Goal: Information Seeking & Learning: Learn about a topic

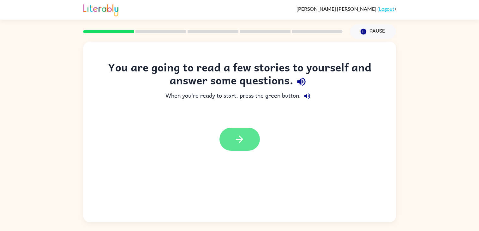
click at [245, 143] on icon "button" at bounding box center [239, 139] width 11 height 11
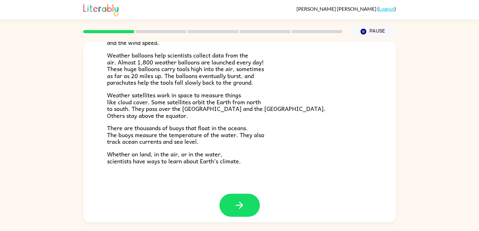
scroll to position [176, 0]
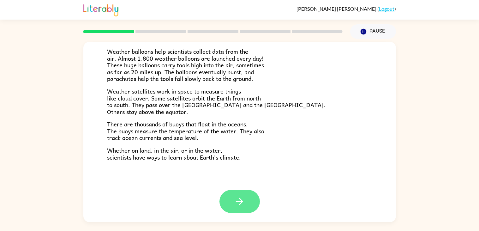
click at [237, 199] on icon "button" at bounding box center [239, 201] width 11 height 11
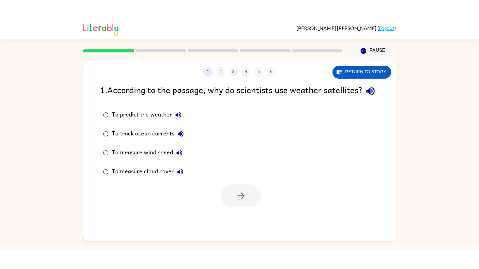
scroll to position [0, 0]
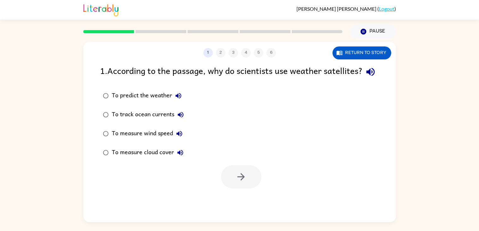
click at [159, 140] on div "To measure wind speed" at bounding box center [149, 133] width 74 height 13
click at [240, 180] on icon "button" at bounding box center [240, 176] width 7 height 7
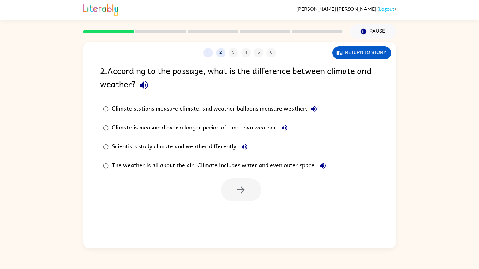
click at [228, 126] on div "Climate is measured over a longer period of time than weather." at bounding box center [201, 128] width 179 height 13
click at [221, 165] on div "The weather is all about the air. Climate includes water and even outer space." at bounding box center [220, 165] width 217 height 13
click at [225, 167] on div "The weather is all about the air. Climate includes water and even outer space." at bounding box center [220, 165] width 217 height 13
click at [233, 173] on label "The weather is all about the air. Climate includes water and even outer space." at bounding box center [215, 165] width 236 height 19
click at [250, 166] on div "The weather is all about the air. Climate includes water and even outer space." at bounding box center [220, 165] width 217 height 13
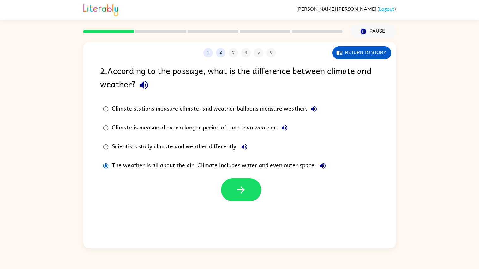
click at [246, 165] on div "The weather is all about the air. Climate includes water and even outer space." at bounding box center [220, 165] width 217 height 13
click at [249, 214] on div "1 2 3 4 5 6 Return to story 2 . According to the passage, what is the differenc…" at bounding box center [239, 145] width 313 height 207
click at [253, 192] on button "button" at bounding box center [241, 189] width 40 height 23
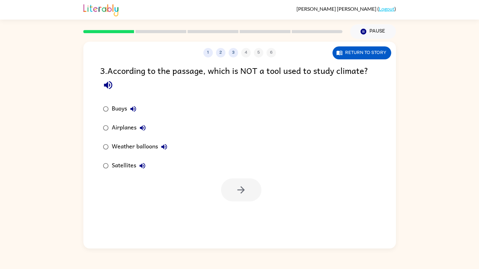
click at [127, 128] on div "Airplanes" at bounding box center [130, 128] width 37 height 13
click at [240, 191] on icon "button" at bounding box center [241, 189] width 11 height 11
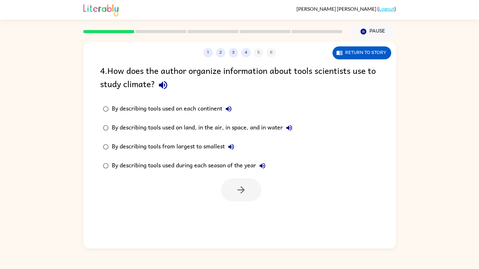
click at [264, 135] on label "By describing tools used on land, in the air, in space, and in water" at bounding box center [198, 127] width 202 height 19
click at [239, 193] on icon "button" at bounding box center [241, 189] width 11 height 11
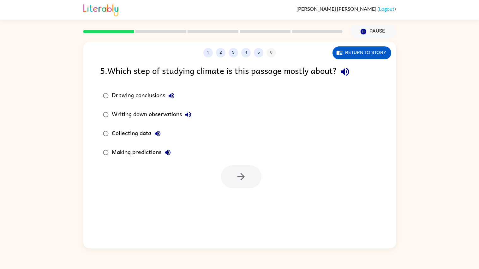
click at [145, 148] on div "Making predictions" at bounding box center [143, 152] width 62 height 13
click at [156, 116] on div "Writing down observations" at bounding box center [153, 114] width 83 height 13
click at [229, 171] on button "button" at bounding box center [241, 176] width 40 height 23
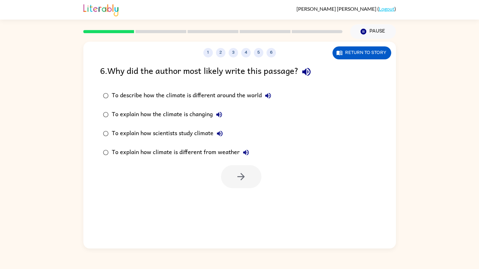
click at [290, 109] on div "To describe how the climate is different around the world To explain how the cl…" at bounding box center [248, 124] width 296 height 76
click at [201, 154] on div "To explain how climate is different from weather" at bounding box center [182, 152] width 141 height 13
click at [245, 176] on icon "button" at bounding box center [241, 176] width 11 height 11
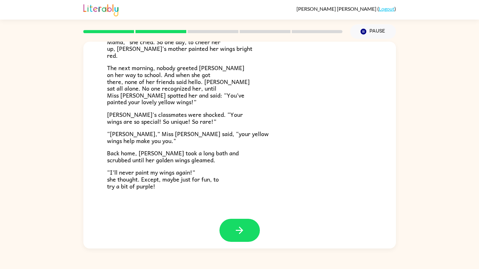
scroll to position [149, 0]
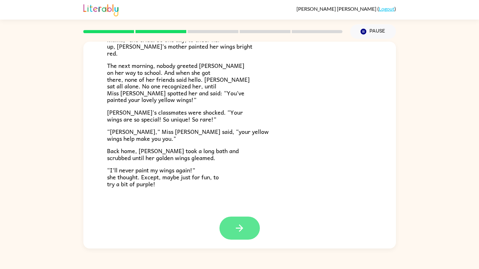
click at [231, 229] on button "button" at bounding box center [239, 228] width 40 height 23
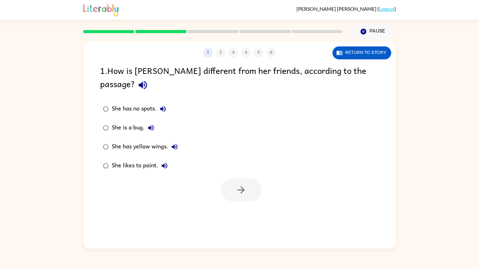
scroll to position [0, 0]
click at [117, 141] on div "She has yellow wings." at bounding box center [146, 147] width 69 height 13
click at [247, 178] on button "button" at bounding box center [241, 189] width 40 height 23
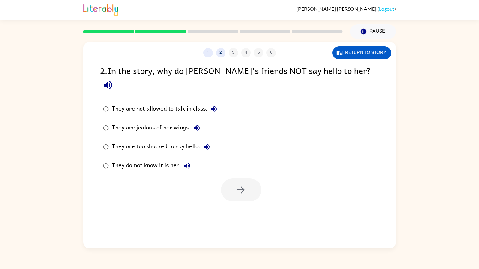
click at [159, 159] on div "They do not know it is her." at bounding box center [153, 165] width 82 height 13
click at [244, 184] on icon "button" at bounding box center [241, 189] width 11 height 11
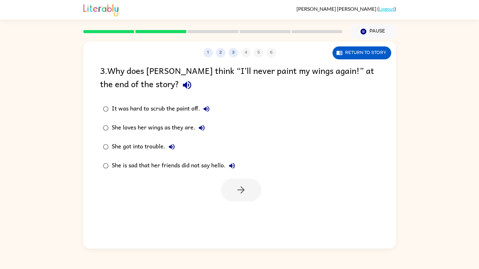
click at [191, 166] on div "She is sad that her friends did not say hello." at bounding box center [175, 165] width 127 height 13
click at [242, 188] on icon "button" at bounding box center [240, 189] width 7 height 7
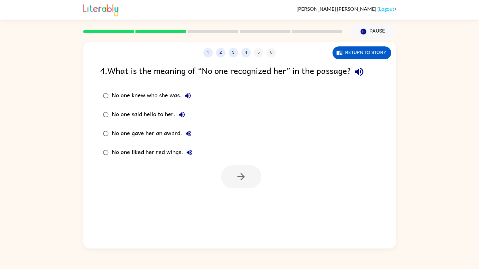
click at [166, 103] on label "No one knew who she was." at bounding box center [148, 95] width 102 height 19
click at [243, 180] on icon "button" at bounding box center [241, 176] width 11 height 11
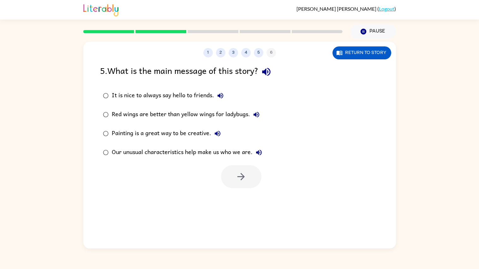
click at [237, 153] on div "Our unusual characteristics help make us who we are." at bounding box center [188, 152] width 153 height 13
click at [243, 179] on icon "button" at bounding box center [241, 176] width 11 height 11
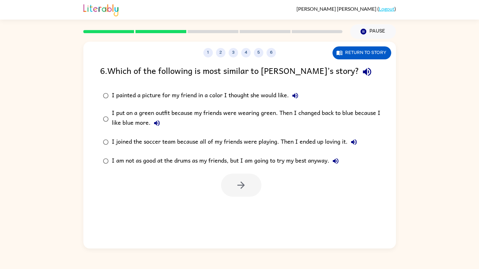
click at [257, 124] on div "I put on a green outfit because my friends were wearing green. Then I changed b…" at bounding box center [250, 118] width 276 height 21
click at [258, 119] on div "I put on a green outfit because my friends were wearing green. Then I changed b…" at bounding box center [250, 118] width 276 height 21
click at [234, 183] on button "button" at bounding box center [241, 185] width 40 height 23
click at [229, 176] on div at bounding box center [241, 185] width 40 height 23
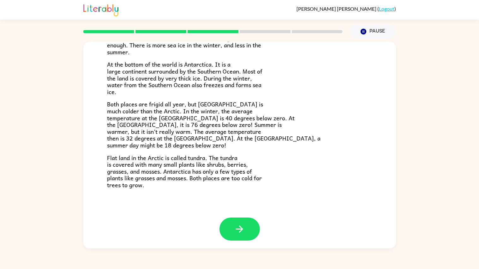
scroll to position [106, 0]
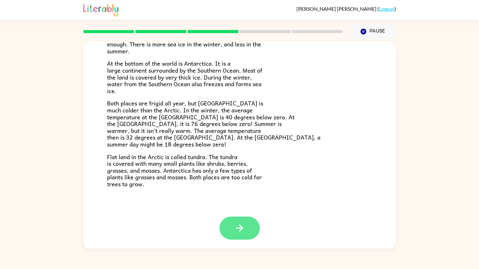
click at [257, 230] on button "button" at bounding box center [239, 228] width 40 height 23
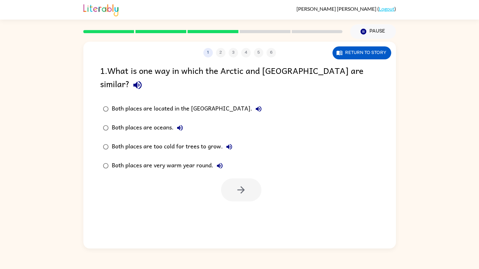
scroll to position [0, 0]
click at [198, 141] on div "Both places are too cold for trees to grow." at bounding box center [174, 147] width 124 height 13
click at [249, 178] on button "button" at bounding box center [241, 189] width 40 height 23
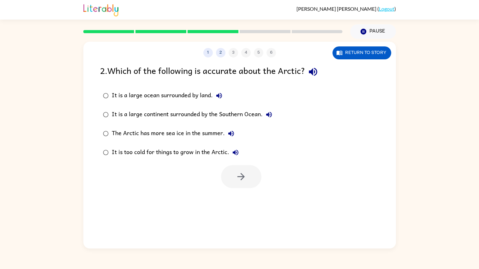
click at [243, 116] on div "It is a large continent surrounded by the Southern Ocean." at bounding box center [194, 114] width 164 height 13
click at [247, 183] on button "button" at bounding box center [241, 176] width 40 height 23
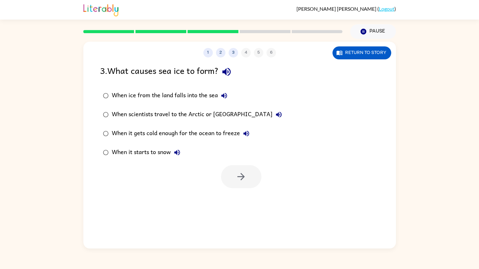
click at [205, 94] on div "When ice from the land falls into the sea" at bounding box center [171, 95] width 119 height 13
click at [248, 184] on button "button" at bounding box center [241, 176] width 40 height 23
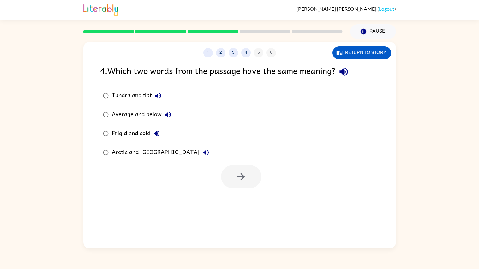
click at [142, 134] on div "Frigid and cold" at bounding box center [137, 133] width 51 height 13
click at [157, 151] on div "Arctic and [GEOGRAPHIC_DATA]" at bounding box center [162, 152] width 100 height 13
click at [251, 178] on button "button" at bounding box center [241, 176] width 40 height 23
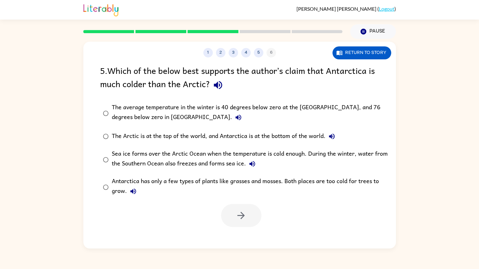
click at [354, 110] on div "The average temperature in the winter is 40 degrees below zero at the [GEOGRAPH…" at bounding box center [250, 113] width 276 height 21
click at [253, 218] on button "button" at bounding box center [241, 215] width 40 height 23
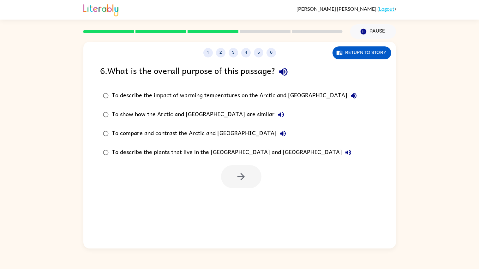
click at [298, 97] on div "To describe the impact of warming temperatures on the Arctic and [GEOGRAPHIC_DA…" at bounding box center [236, 95] width 248 height 13
click at [275, 115] on button "To show how the Arctic and [GEOGRAPHIC_DATA] are similar" at bounding box center [281, 114] width 13 height 13
click at [231, 123] on label "To show how the Arctic and [GEOGRAPHIC_DATA] are similar" at bounding box center [230, 114] width 266 height 19
click at [275, 119] on button "To show how the Arctic and [GEOGRAPHIC_DATA] are similar" at bounding box center [281, 114] width 13 height 13
click at [214, 114] on div "To show how the Arctic and [GEOGRAPHIC_DATA] are similar" at bounding box center [200, 114] width 176 height 13
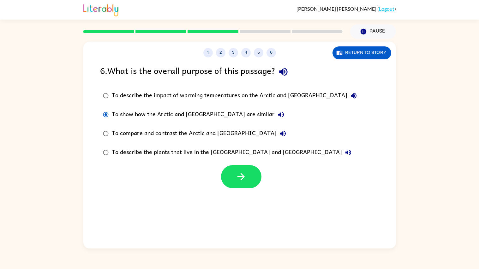
click at [212, 134] on div "To compare and contrast the Arctic and [GEOGRAPHIC_DATA]" at bounding box center [200, 133] width 177 height 13
click at [202, 153] on div "To describe the plants that live in the [GEOGRAPHIC_DATA] and [GEOGRAPHIC_DATA]" at bounding box center [233, 152] width 243 height 13
click at [216, 153] on div "To describe the plants that live in the [GEOGRAPHIC_DATA] and [GEOGRAPHIC_DATA]" at bounding box center [233, 152] width 243 height 13
click at [218, 133] on div "To compare and contrast the Arctic and [GEOGRAPHIC_DATA]" at bounding box center [200, 133] width 177 height 13
click at [253, 177] on button "button" at bounding box center [241, 176] width 40 height 23
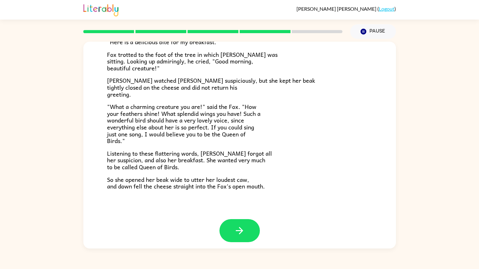
scroll to position [97, 0]
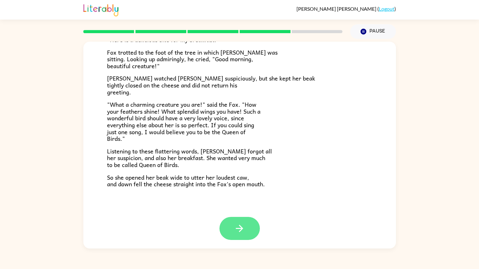
click at [238, 226] on icon "button" at bounding box center [239, 228] width 11 height 11
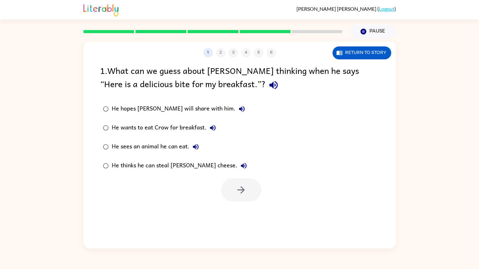
scroll to position [0, 0]
click at [194, 172] on div "He thinks he can steal [PERSON_NAME] cheese." at bounding box center [181, 165] width 138 height 13
click at [201, 166] on div "He thinks he can steal [PERSON_NAME] cheese." at bounding box center [181, 165] width 138 height 13
click at [238, 189] on icon "button" at bounding box center [241, 189] width 11 height 11
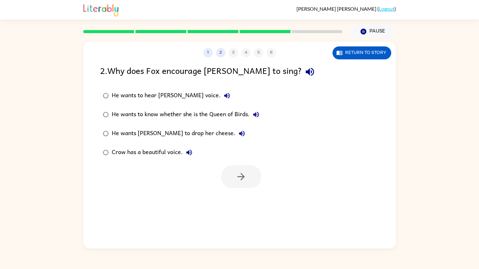
click at [157, 134] on div "He wants [PERSON_NAME] to drop her cheese." at bounding box center [180, 133] width 136 height 13
click at [248, 177] on button "button" at bounding box center [241, 176] width 40 height 23
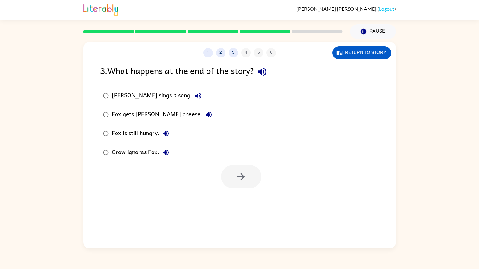
click at [152, 115] on div "Fox gets [PERSON_NAME] cheese." at bounding box center [163, 114] width 103 height 13
click at [237, 180] on icon "button" at bounding box center [241, 176] width 11 height 11
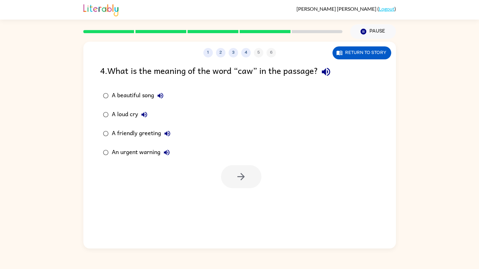
click at [128, 116] on div "A loud cry" at bounding box center [131, 114] width 39 height 13
click at [244, 183] on button "button" at bounding box center [241, 176] width 40 height 23
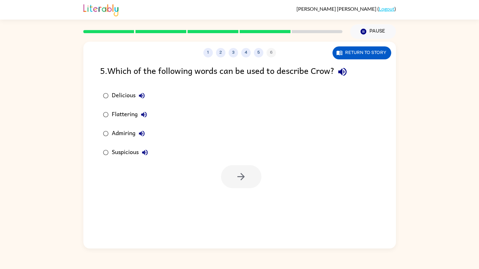
click at [130, 154] on div "Suspicious" at bounding box center [131, 152] width 39 height 13
click at [233, 172] on button "button" at bounding box center [241, 176] width 40 height 23
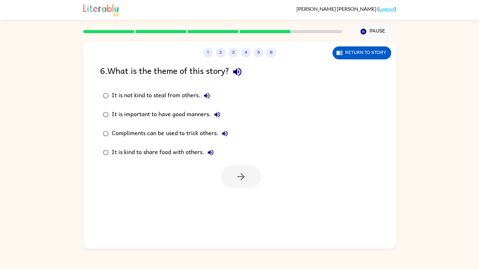
click at [162, 161] on label "It is kind to share food with others." at bounding box center [166, 152] width 138 height 19
click at [195, 96] on div "It is not kind to steal from others." at bounding box center [162, 95] width 101 height 13
click at [242, 179] on icon "button" at bounding box center [241, 176] width 11 height 11
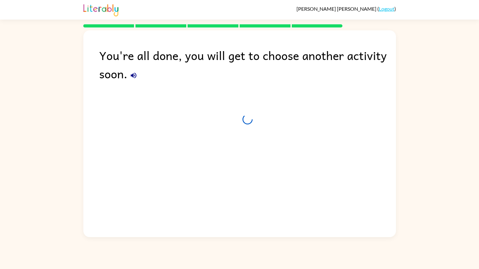
click at [252, 189] on div "You're all done, you will get to choose another activity soon." at bounding box center [239, 132] width 313 height 204
